Goal: Transaction & Acquisition: Purchase product/service

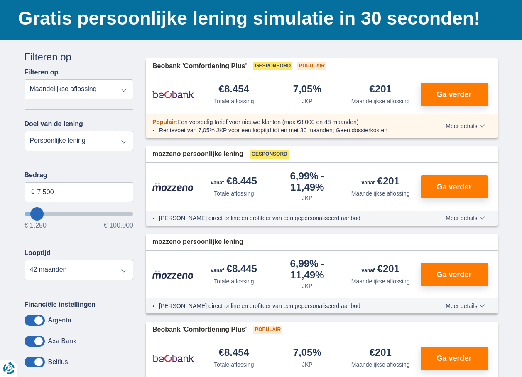
scroll to position [125, 0]
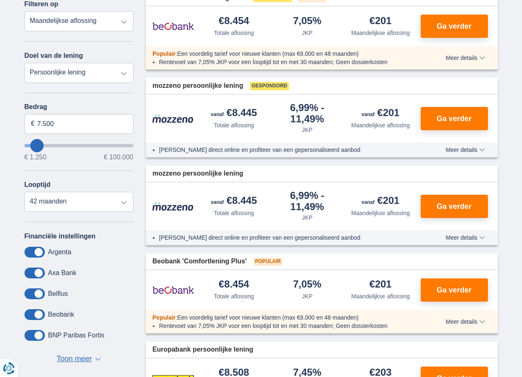
click at [113, 73] on select "Persoonlijke lening Auto Moto / fiets Mobilhome / caravan Renovatie Energie Sch…" at bounding box center [79, 73] width 109 height 20
select select "caravan"
click at [25, 63] on select "Persoonlijke lening Auto Moto / fiets Mobilhome / caravan Renovatie Energie Sch…" at bounding box center [79, 73] width 109 height 20
type input "15.000"
type input "15250"
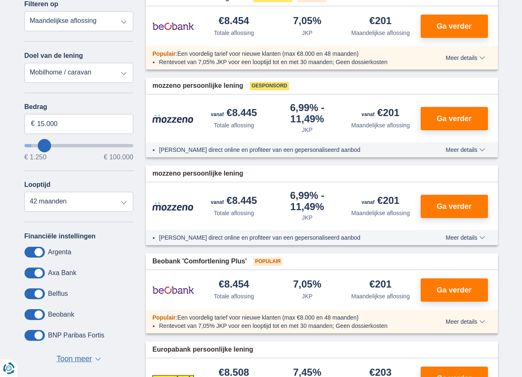
select select "60"
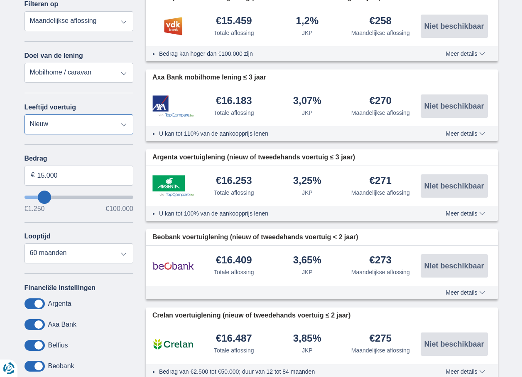
click at [111, 128] on select "Nieuw 0-1 jaar 1-2 jaar 2-3 jaar 3-4 jaar 4-5 jaar 5+ jaar" at bounding box center [79, 124] width 109 height 20
select select "2-3"
click at [25, 114] on select "Nieuw 0-1 jaar 1-2 jaar 2-3 jaar 3-4 jaar 4-5 jaar 5+ jaar" at bounding box center [79, 124] width 109 height 20
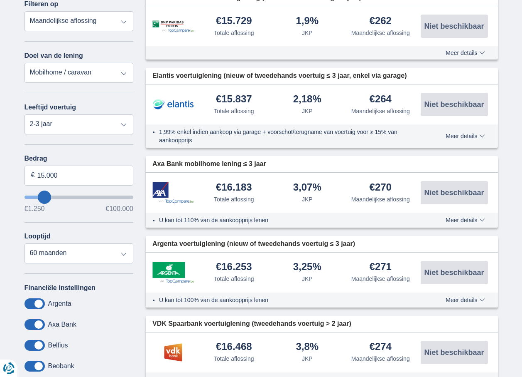
type input "16.250"
type input "18250"
type input "18.250"
select select "84"
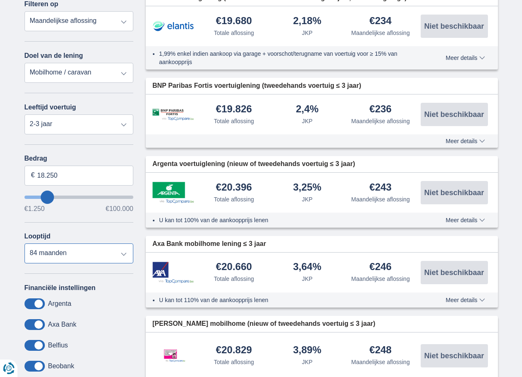
click at [114, 252] on select "12 maanden 18 maanden 24 maanden 30 maanden 36 maanden 42 maanden 48 maanden 60…" at bounding box center [79, 253] width 109 height 20
click at [93, 230] on div "Bedrag 18.250 € €1.250 €100.000 Looptijd 12 maanden 18 maanden 24 maanden 30 ma…" at bounding box center [79, 209] width 109 height 108
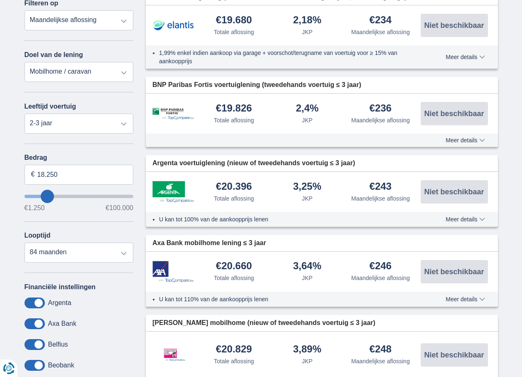
scroll to position [166, 0]
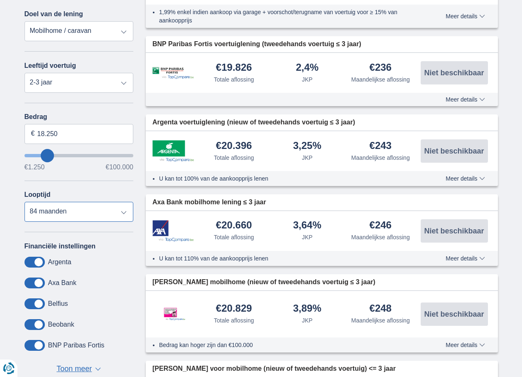
click at [118, 210] on select "12 maanden 18 maanden 24 maanden 30 maanden 36 maanden 42 maanden 48 maanden 60…" at bounding box center [79, 212] width 109 height 20
click at [25, 202] on select "12 maanden 18 maanden 24 maanden 30 maanden 36 maanden 42 maanden 48 maanden 60…" at bounding box center [79, 212] width 109 height 20
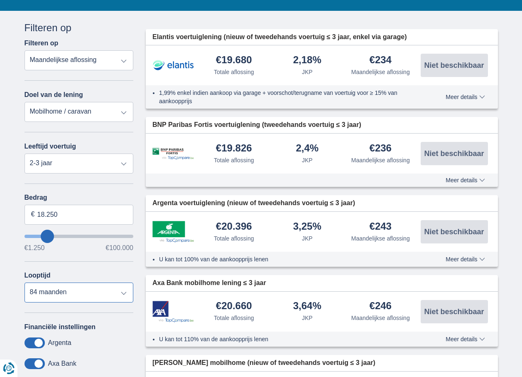
scroll to position [0, 0]
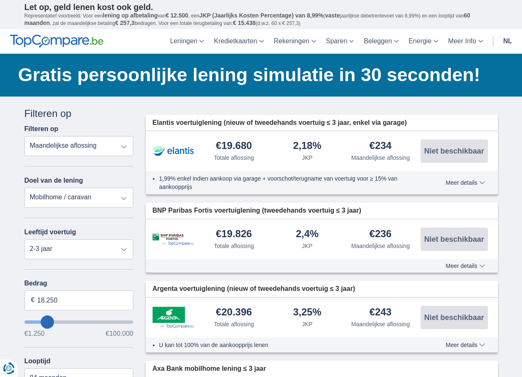
click at [110, 145] on select "Totale aflossing JKP Maandelijkse aflossing" at bounding box center [79, 146] width 109 height 20
click at [104, 146] on select "Totale aflossing JKP Maandelijkse aflossing" at bounding box center [79, 146] width 109 height 20
click at [103, 196] on select "Persoonlijke lening Auto Moto / fiets Mobilhome / caravan Renovatie Energie Sch…" at bounding box center [79, 197] width 109 height 20
select select "personalLoan"
click at [25, 187] on select "Persoonlijke lening Auto Moto / fiets Mobilhome / caravan Renovatie Energie Sch…" at bounding box center [79, 197] width 109 height 20
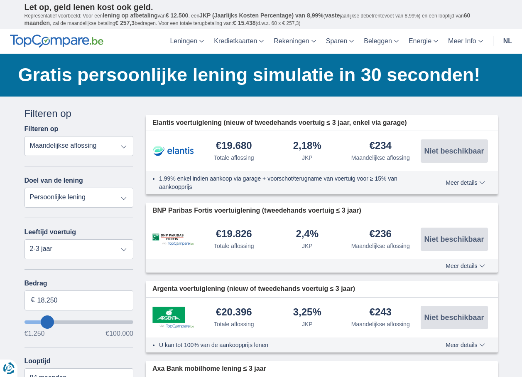
type input "7.500"
type input "7250"
select select "42"
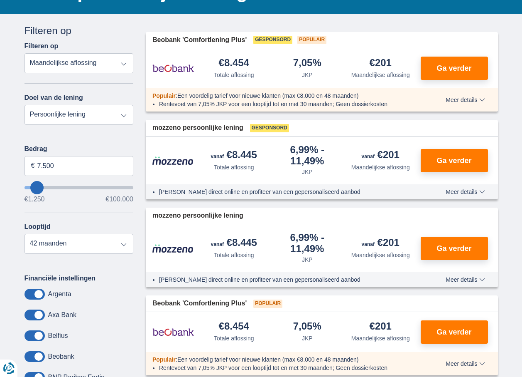
scroll to position [83, 0]
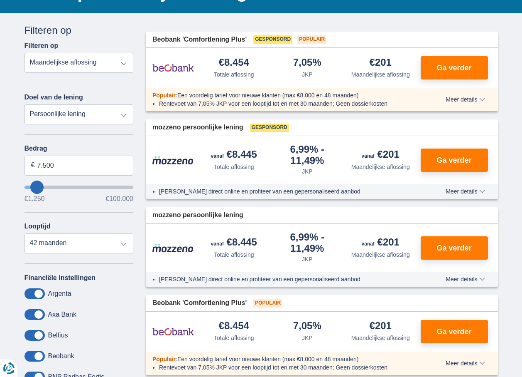
type input "6.250"
type input "6250"
type input "7.250"
type input "8250"
type input "8.250"
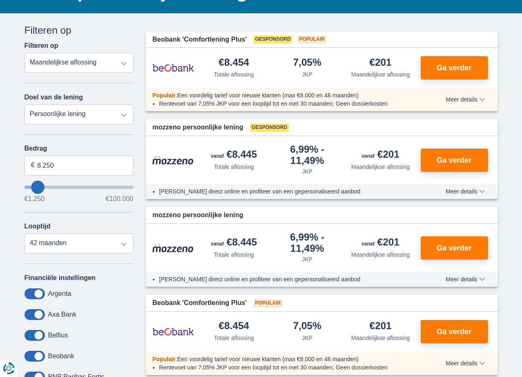
select select "48"
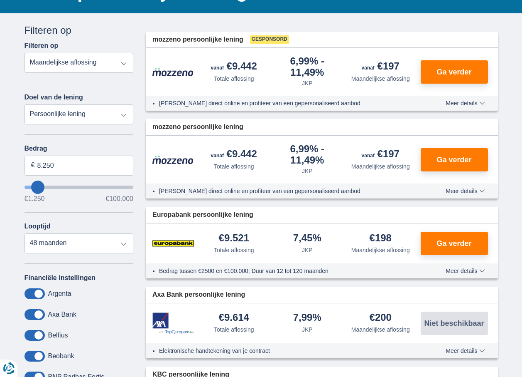
type input "9250"
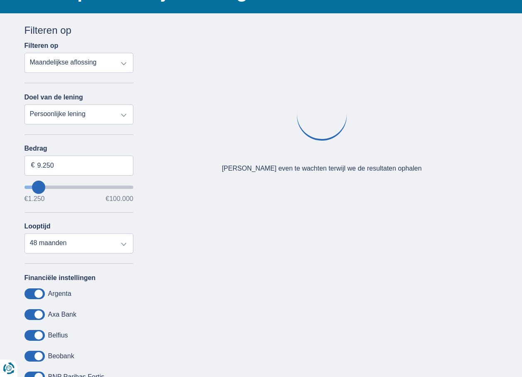
type input "41.250"
type input "41250"
click at [70, 187] on input "wantToBorrow" at bounding box center [79, 186] width 109 height 3
select select "120"
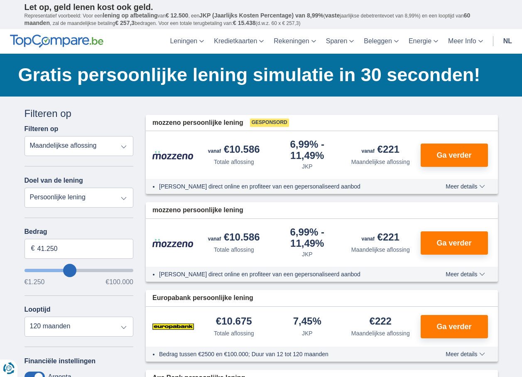
click at [71, 187] on div "Doel van de lening Persoonlijke lening Auto Moto / fiets Mobilhome / caravan Re…" at bounding box center [79, 191] width 109 height 31
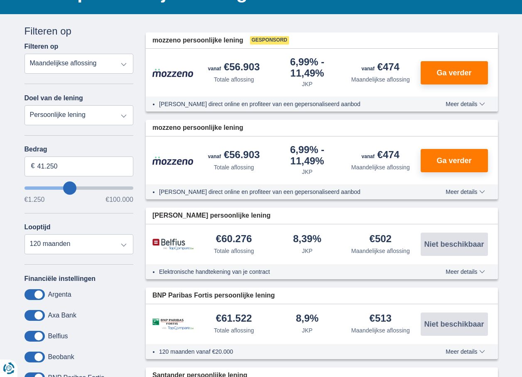
scroll to position [83, 0]
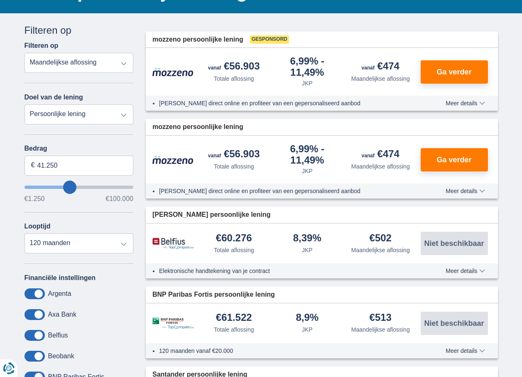
type input "26.250"
type input "26250"
click at [55, 187] on input "wantToBorrow" at bounding box center [79, 186] width 109 height 3
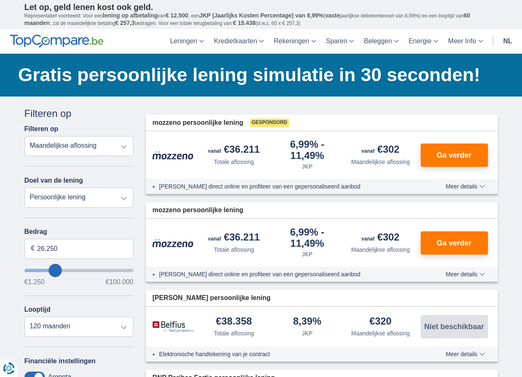
type input "33.250"
type input "33250"
click at [62, 268] on input "wantToBorrow" at bounding box center [79, 269] width 109 height 3
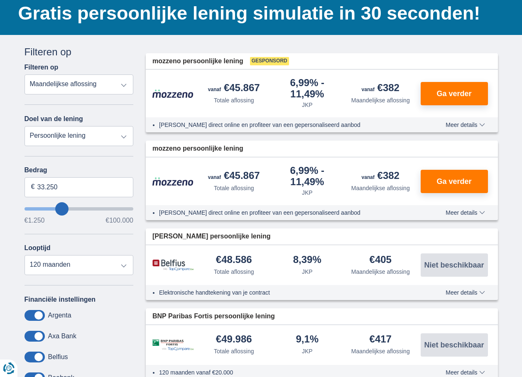
scroll to position [83, 0]
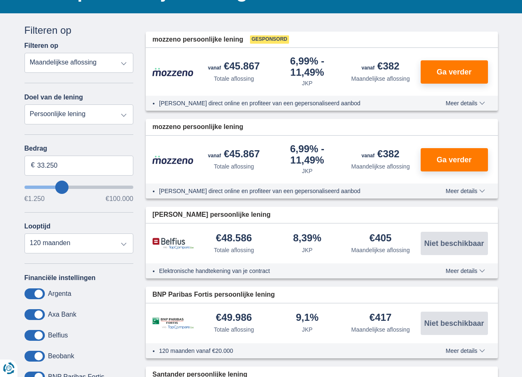
type input "29.250"
type input "29250"
type input "28.250"
type input "27250"
type input "27.250"
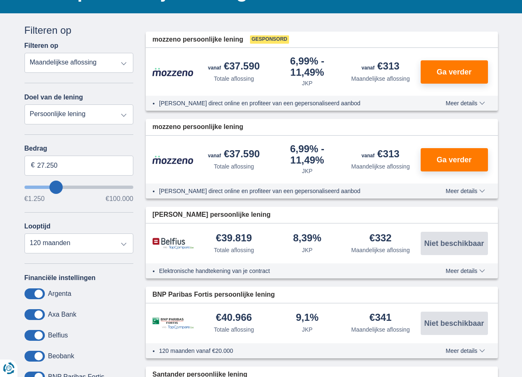
click at [470, 101] on span "Meer details" at bounding box center [465, 103] width 39 height 6
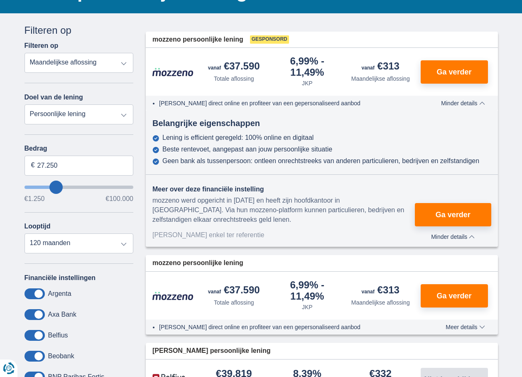
click at [471, 102] on span "Minder details" at bounding box center [463, 103] width 44 height 6
